Goal: Find specific page/section: Find specific page/section

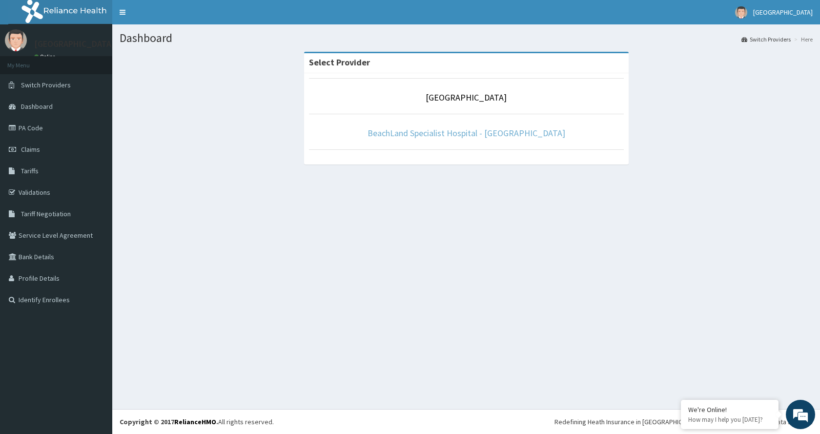
click at [460, 134] on link "BeachLand Specialist Hospital - Annex" at bounding box center [466, 132] width 198 height 11
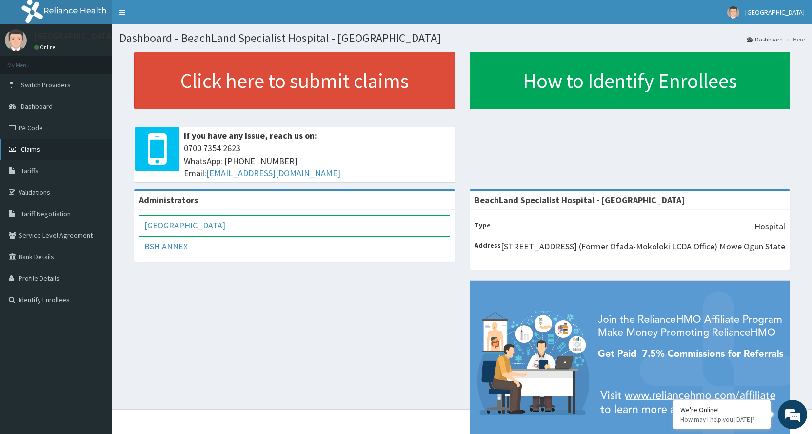
click at [65, 156] on link "Claims" at bounding box center [56, 149] width 112 height 21
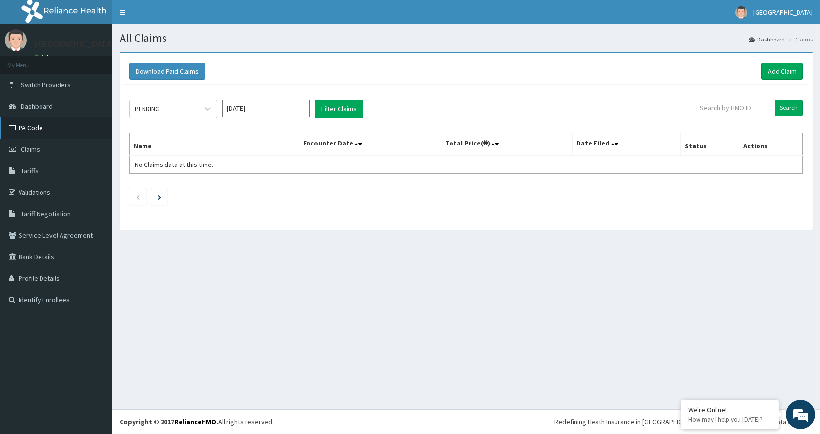
click at [77, 132] on link "PA Code" at bounding box center [56, 127] width 112 height 21
